Goal: Navigation & Orientation: Find specific page/section

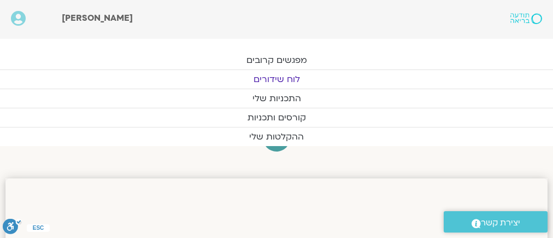
click at [271, 75] on link "לוח שידורים" at bounding box center [276, 79] width 553 height 19
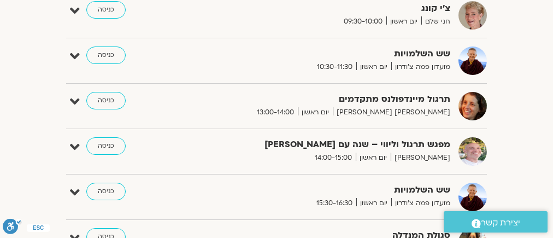
scroll to position [481, 0]
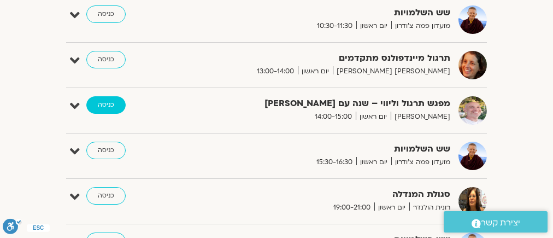
click at [101, 101] on link "כניסה" at bounding box center [105, 104] width 39 height 17
